Goal: Task Accomplishment & Management: Use online tool/utility

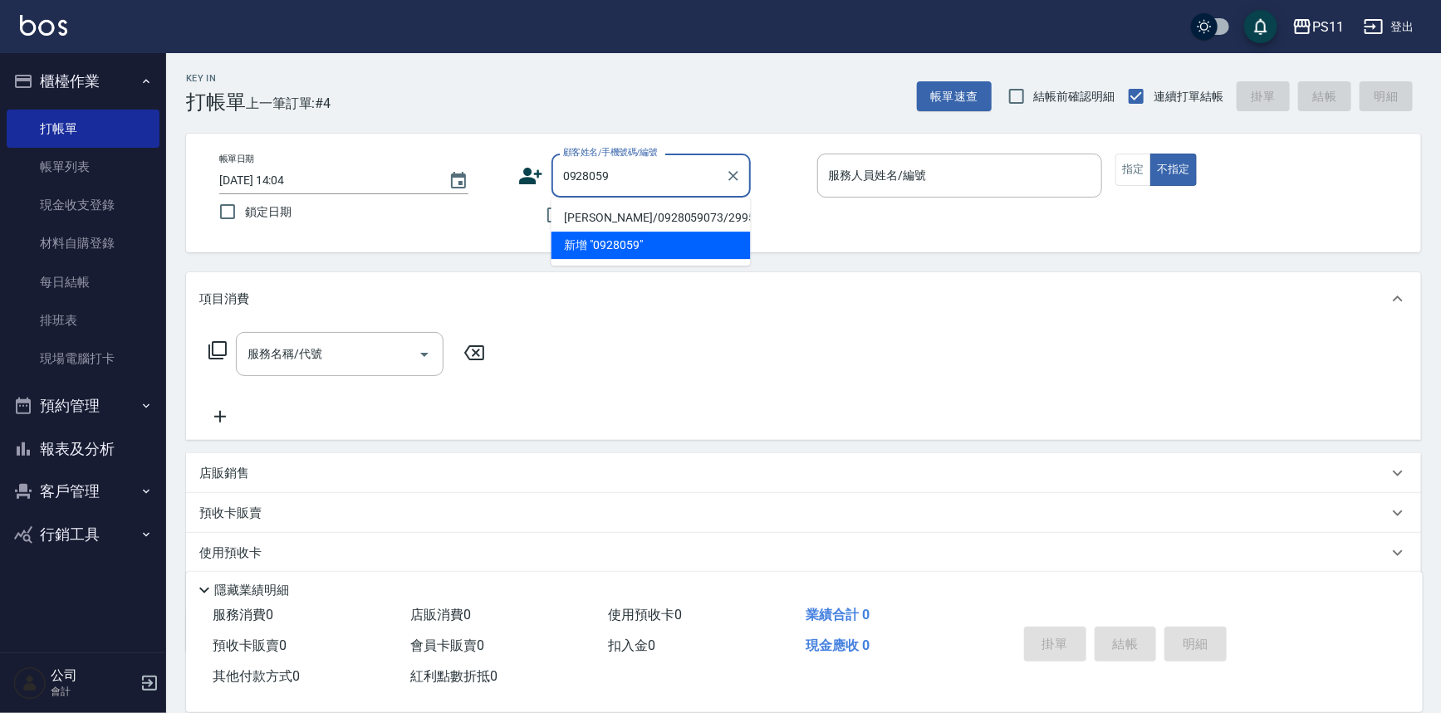
click at [681, 213] on li "[PERSON_NAME]/0928059073/2995" at bounding box center [650, 217] width 199 height 27
type input "[PERSON_NAME]/0928059073/2995"
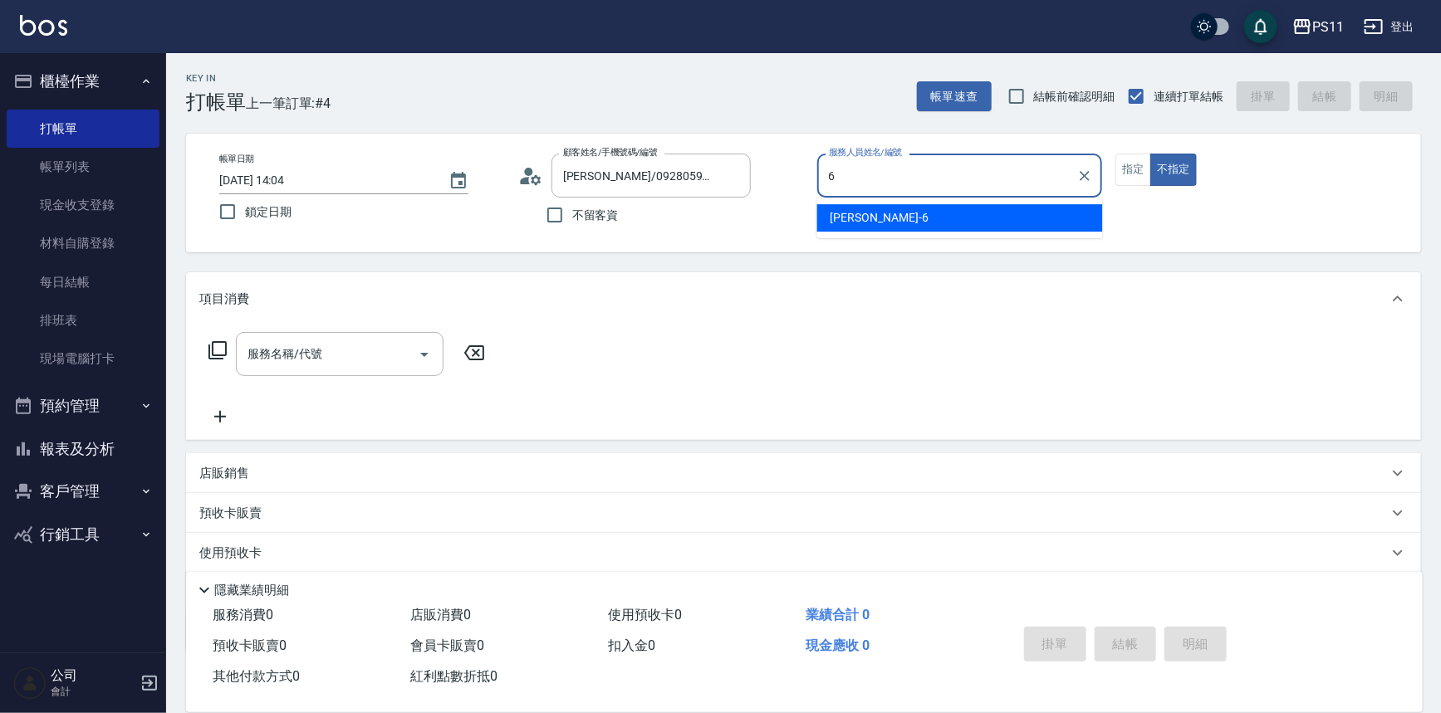
type input "[PERSON_NAME]6"
type button "false"
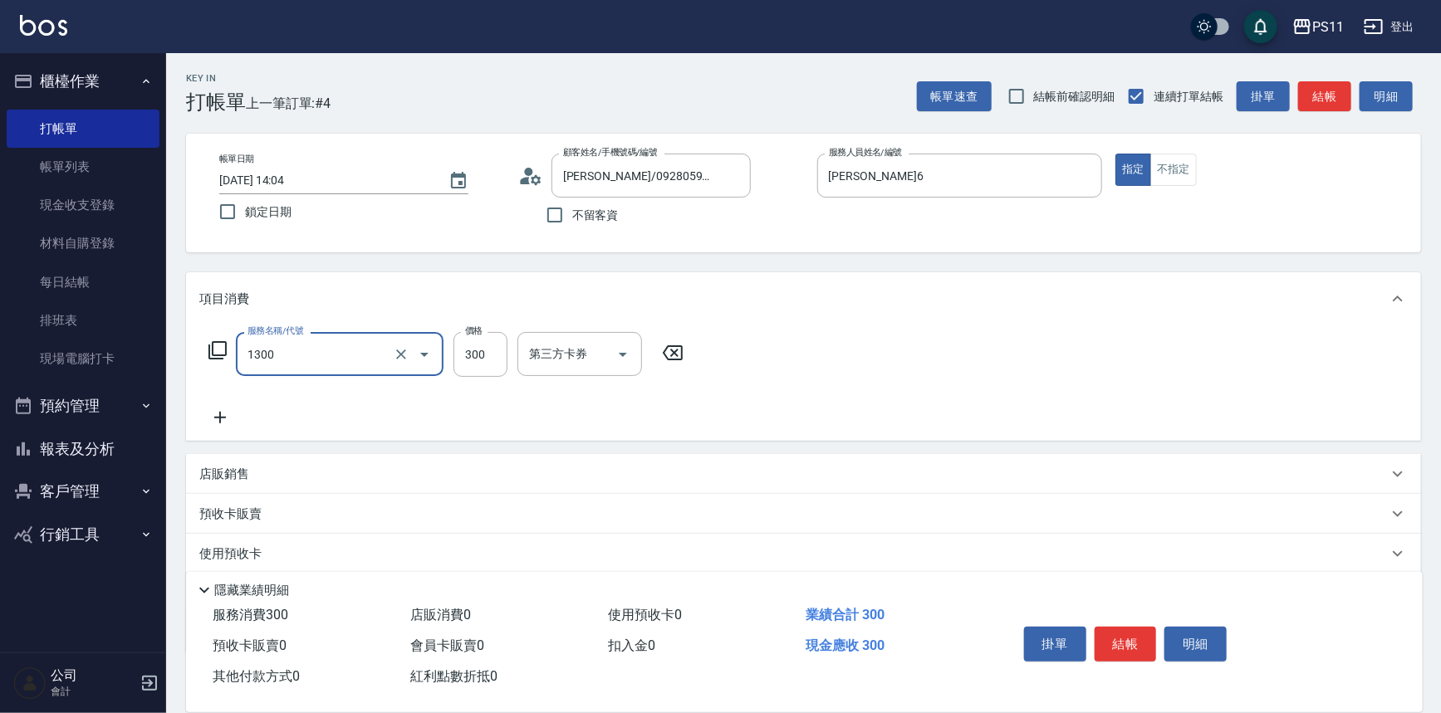
type input "洗髮300(1300)"
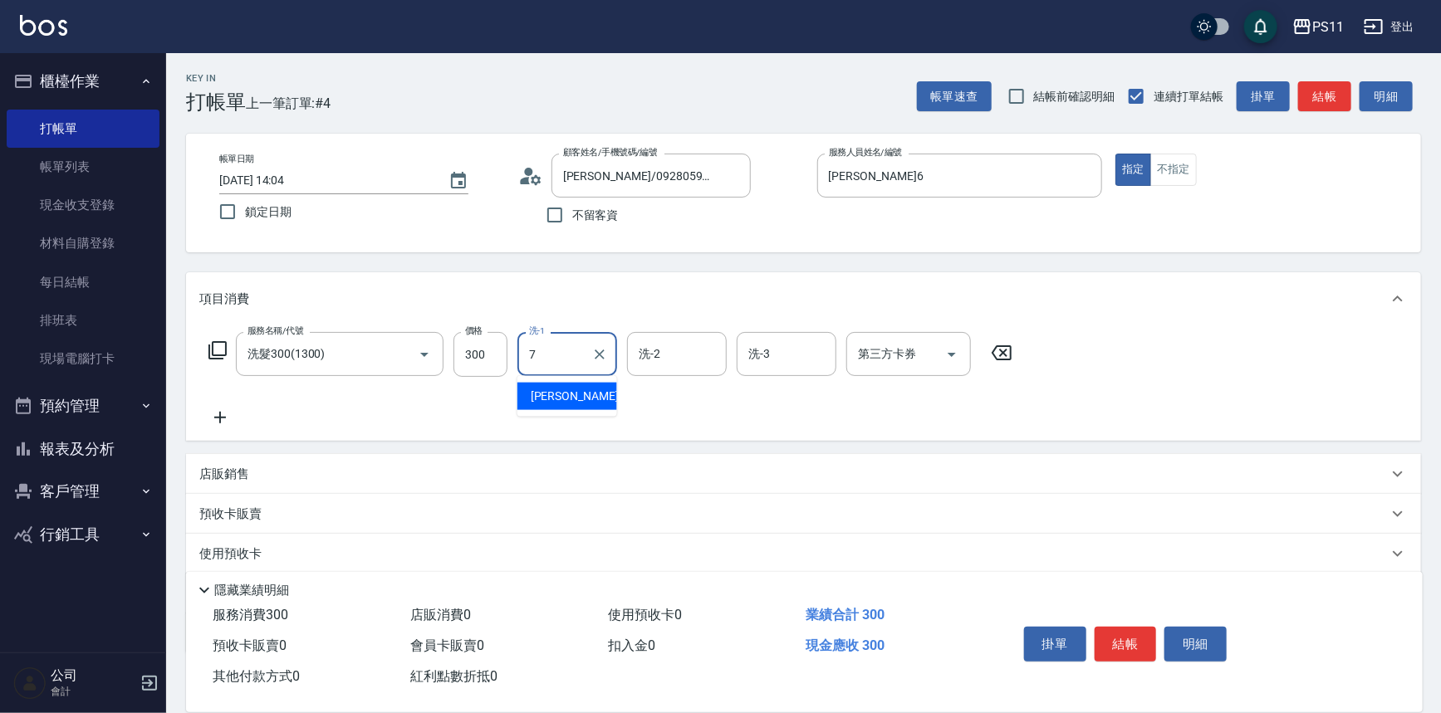
type input "[PERSON_NAME]-7"
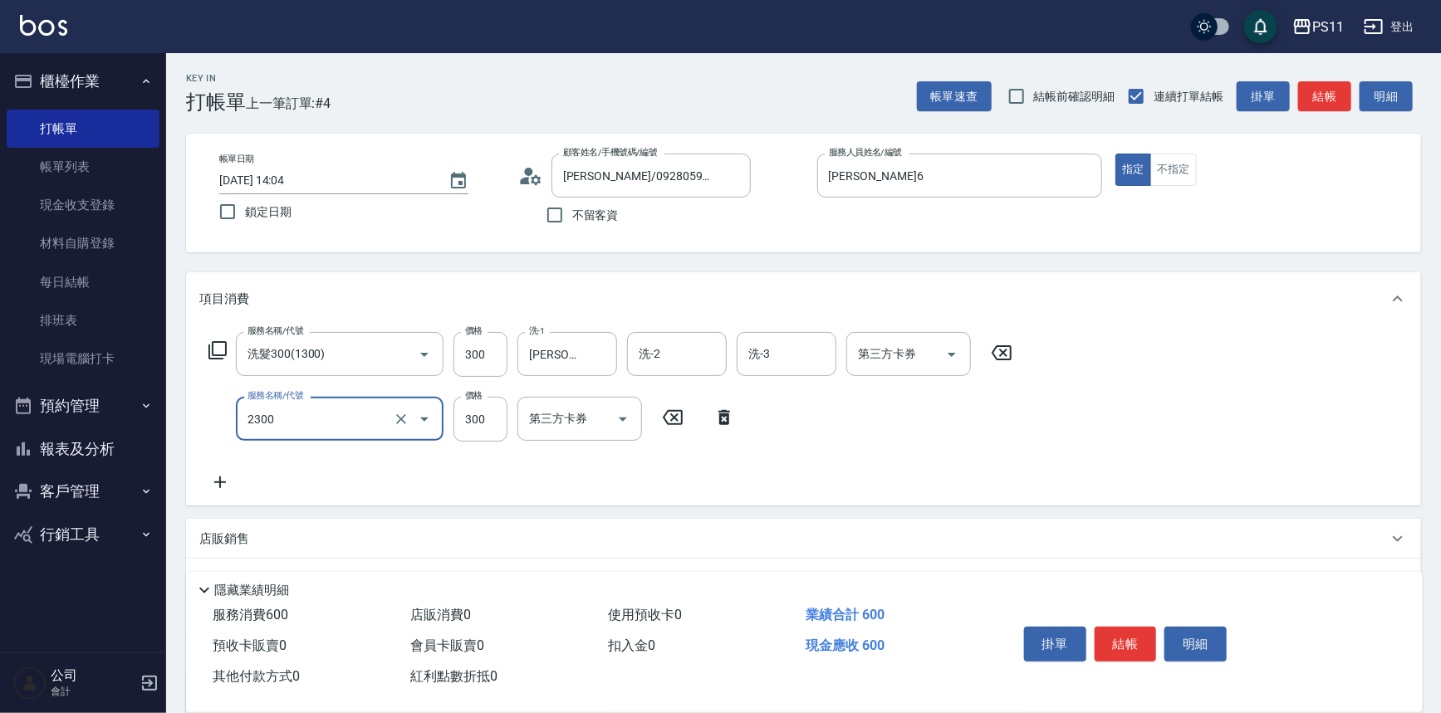
type input "剪髮(2300)"
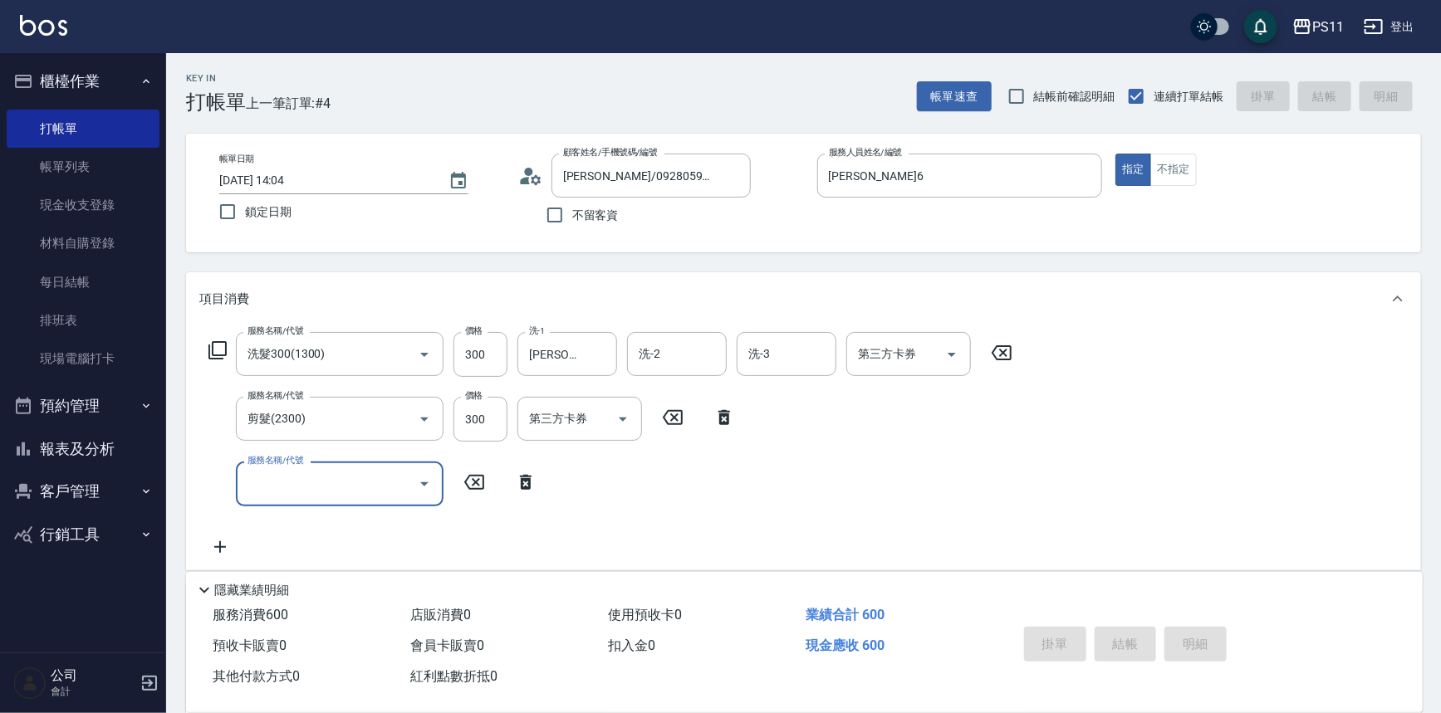
type input "[DATE] 15:05"
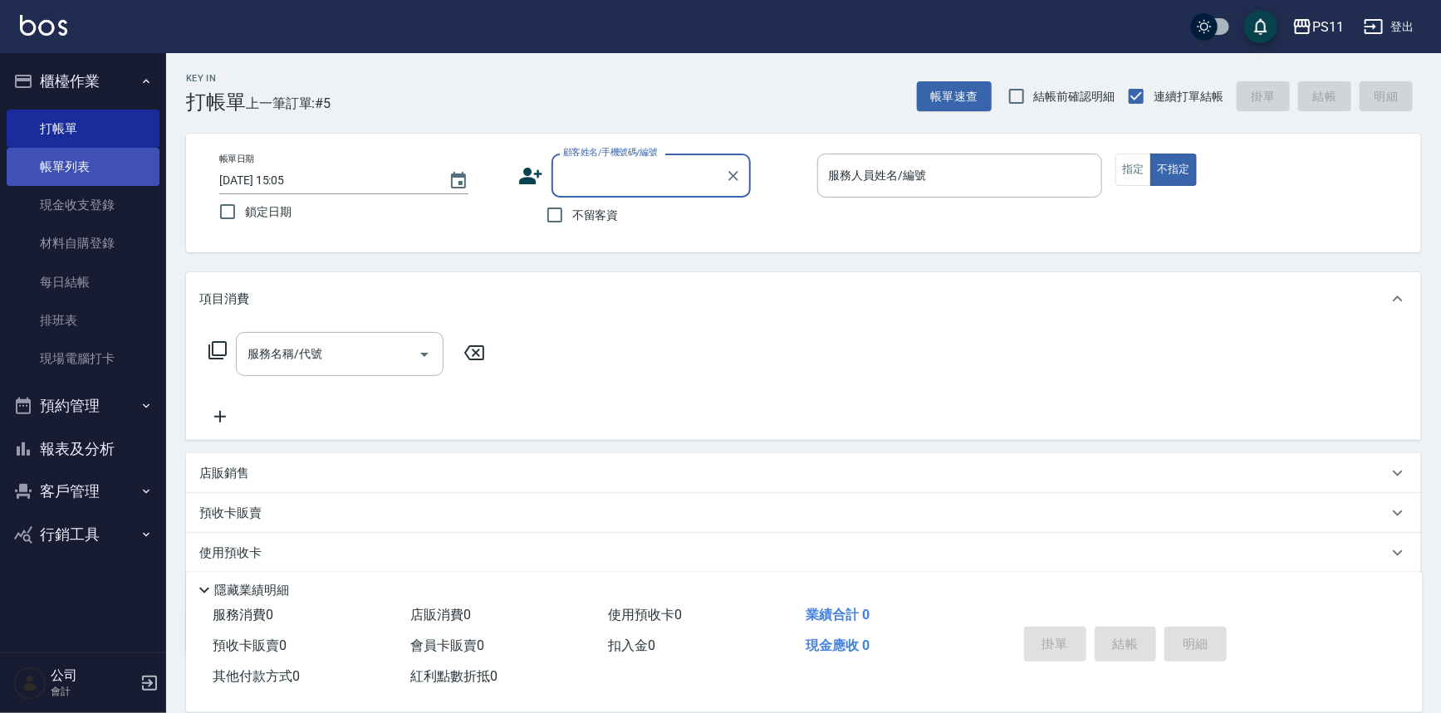
click at [88, 172] on link "帳單列表" at bounding box center [83, 167] width 153 height 38
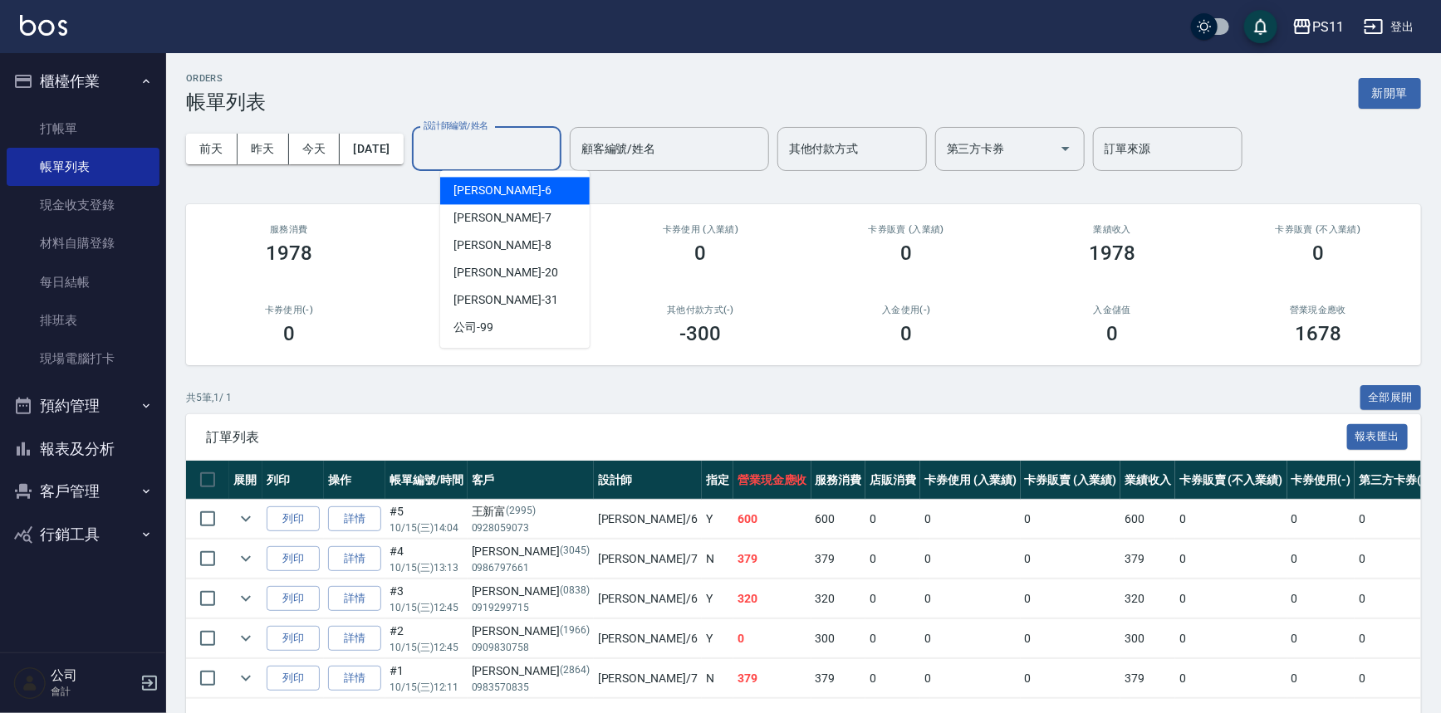
click at [498, 158] on input "設計師編號/姓名" at bounding box center [486, 149] width 135 height 29
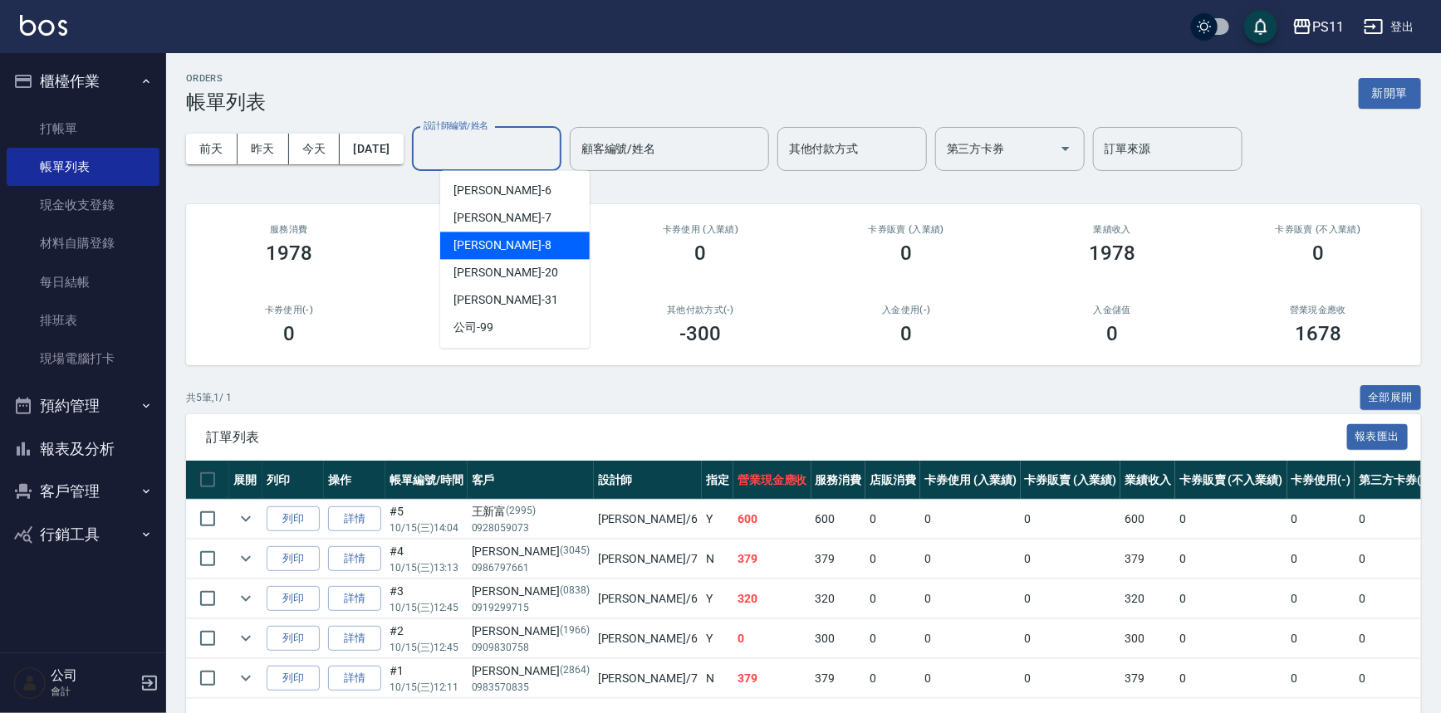
click at [530, 233] on div "[PERSON_NAME]-8" at bounding box center [515, 245] width 150 height 27
type input "郭于玲-8"
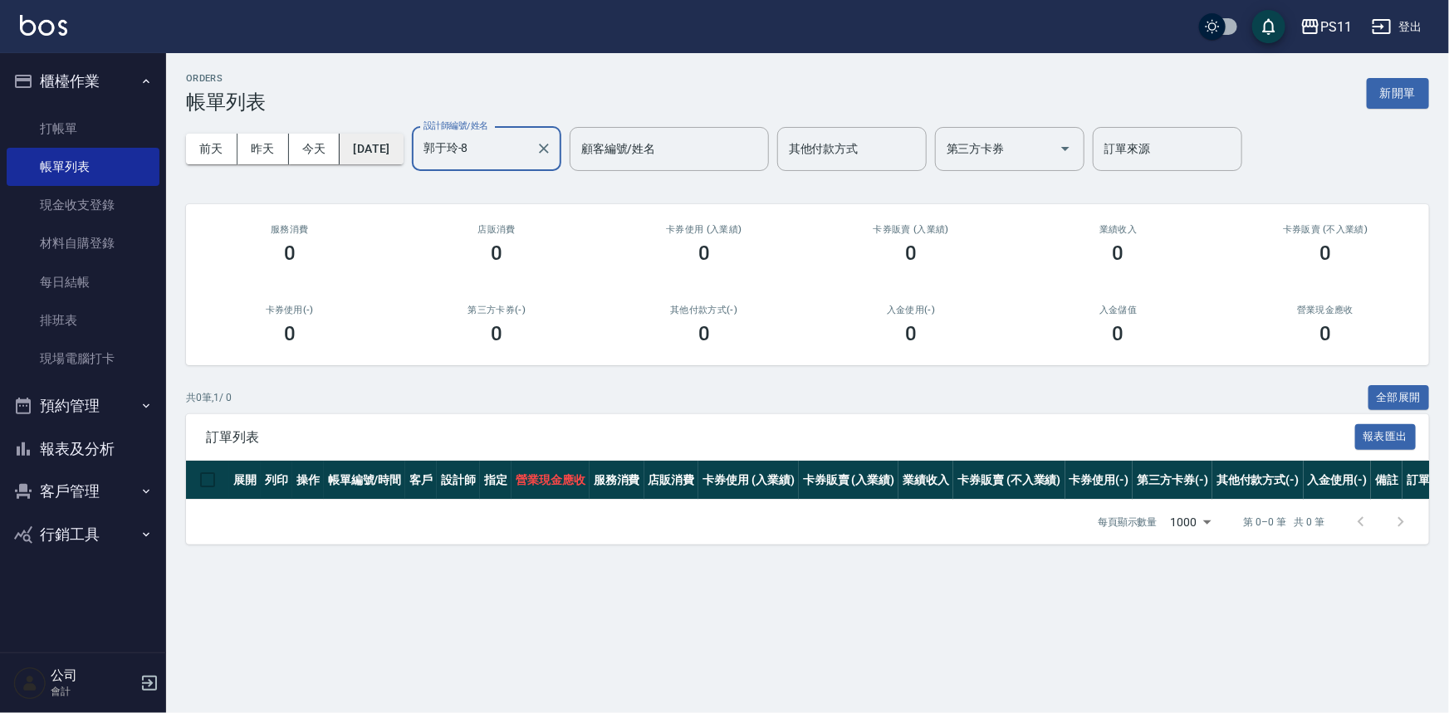
click at [400, 153] on button "[DATE]" at bounding box center [371, 149] width 63 height 31
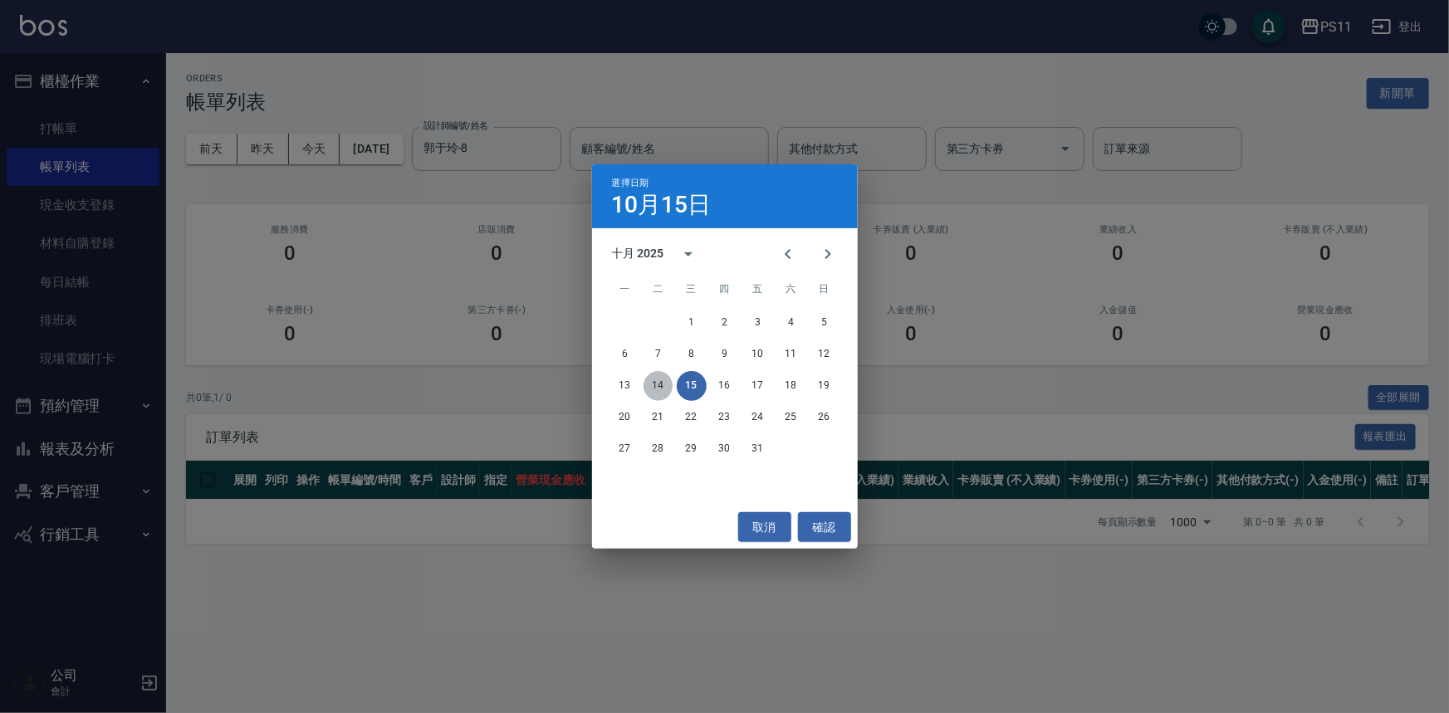
click at [660, 388] on button "14" at bounding box center [659, 386] width 30 height 30
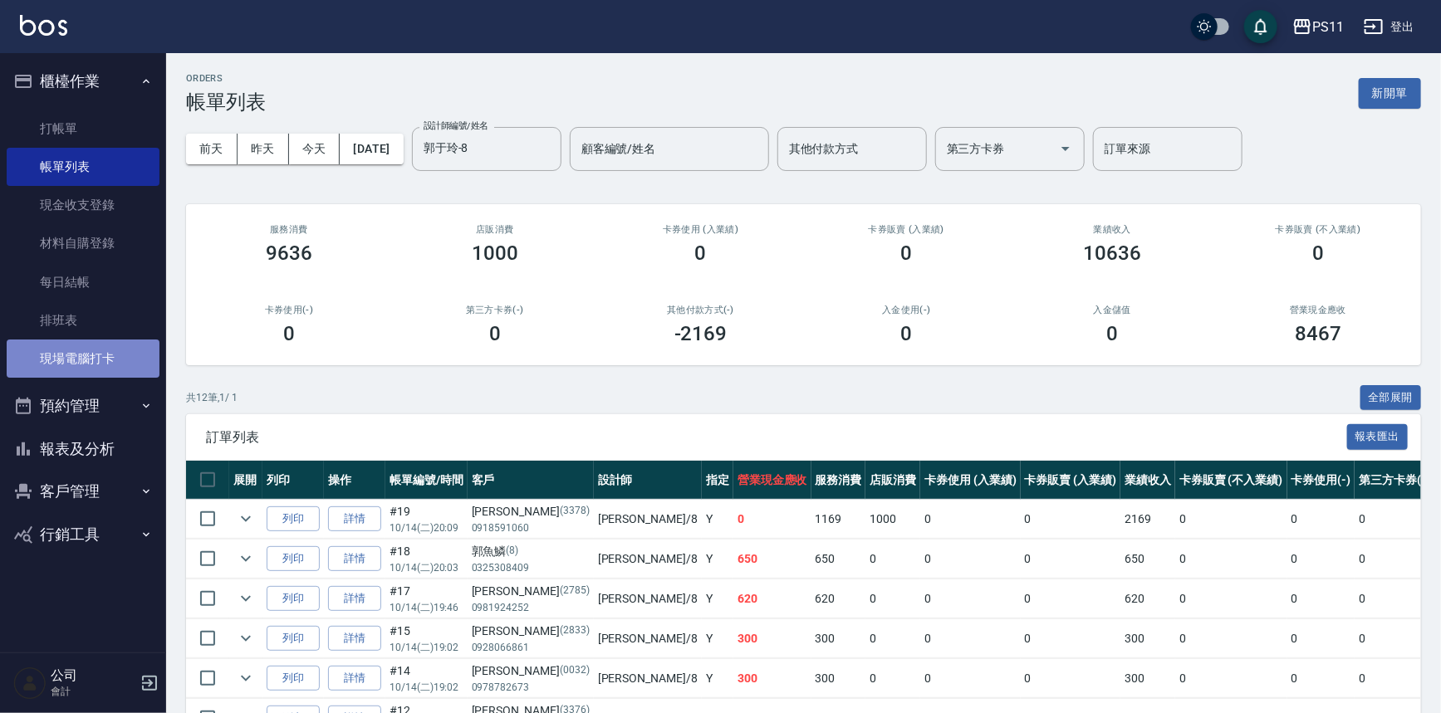
click at [110, 359] on link "現場電腦打卡" at bounding box center [83, 359] width 153 height 38
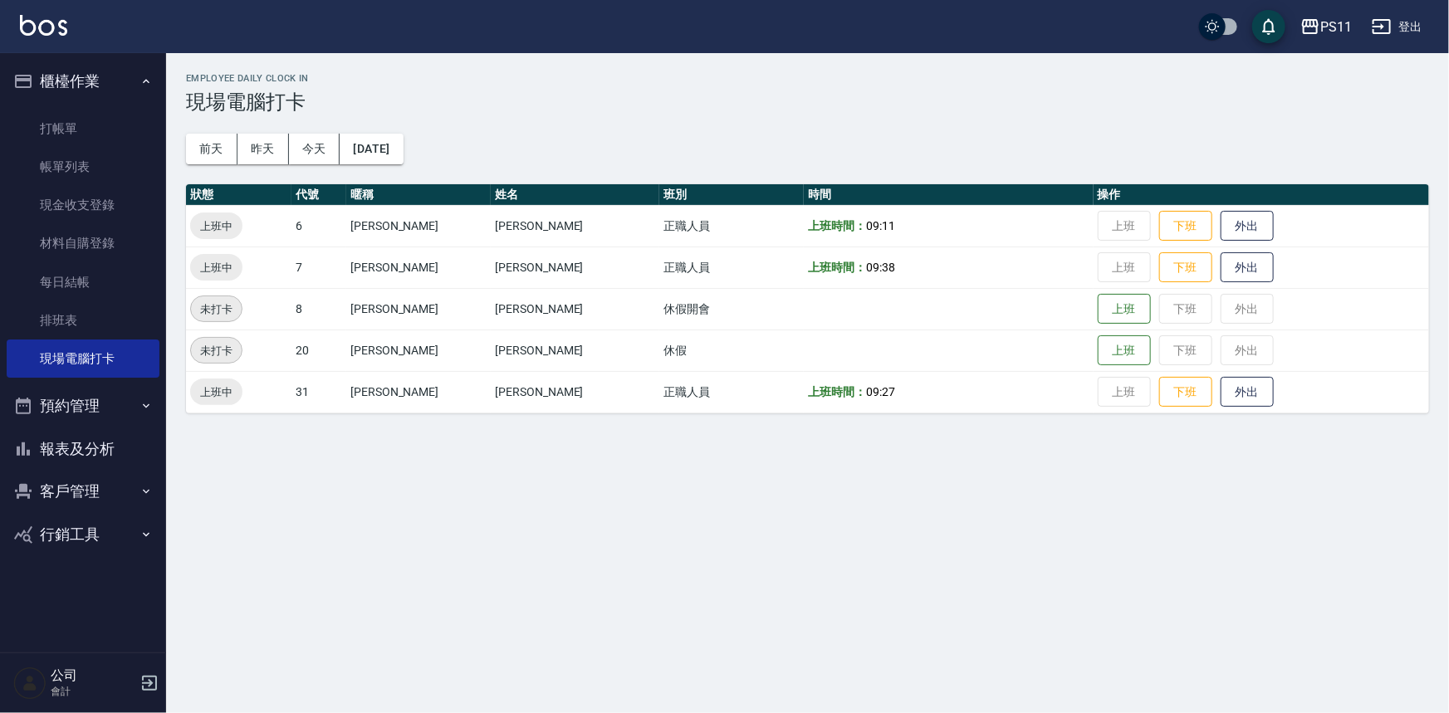
click at [125, 436] on button "報表及分析" at bounding box center [83, 449] width 153 height 43
